Goal: Task Accomplishment & Management: Manage account settings

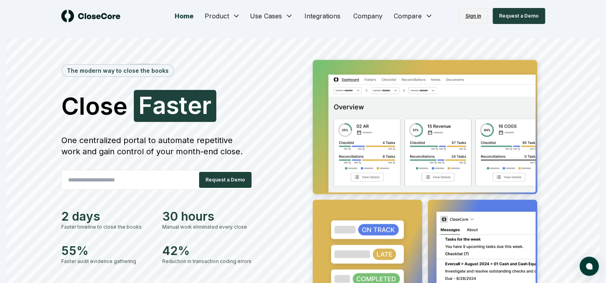
click at [471, 14] on link "Sign in" at bounding box center [472, 16] width 29 height 16
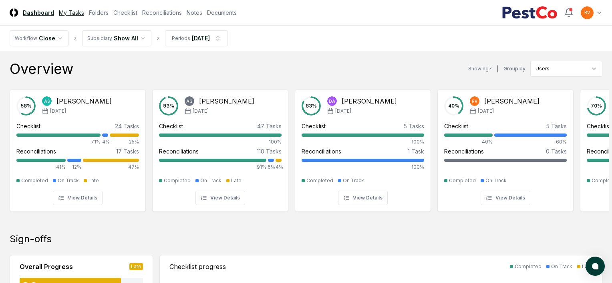
click at [65, 14] on link "My Tasks" at bounding box center [71, 12] width 25 height 8
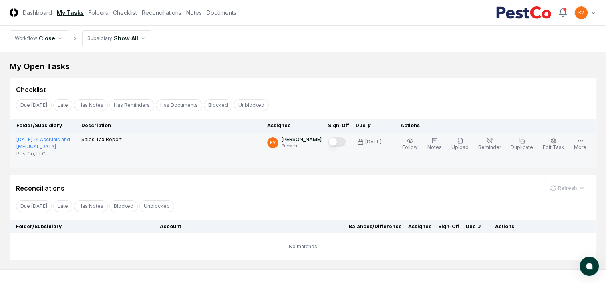
click at [338, 143] on button "Mark complete" at bounding box center [337, 142] width 18 height 10
click at [463, 144] on button "Upload" at bounding box center [460, 144] width 20 height 17
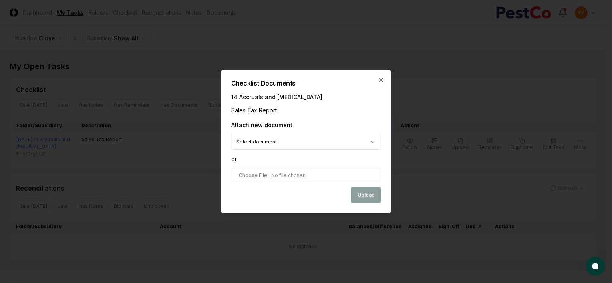
click at [311, 175] on input "file" at bounding box center [306, 175] width 150 height 14
click at [381, 80] on icon "button" at bounding box center [381, 79] width 3 height 3
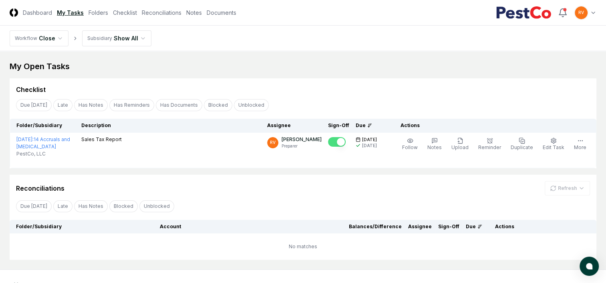
click at [364, 171] on div "My Open Tasks Cancel Reassign Checklist Due [DATE] Late Has Notes Has Reminders…" at bounding box center [303, 160] width 586 height 199
